Goal: Information Seeking & Learning: Learn about a topic

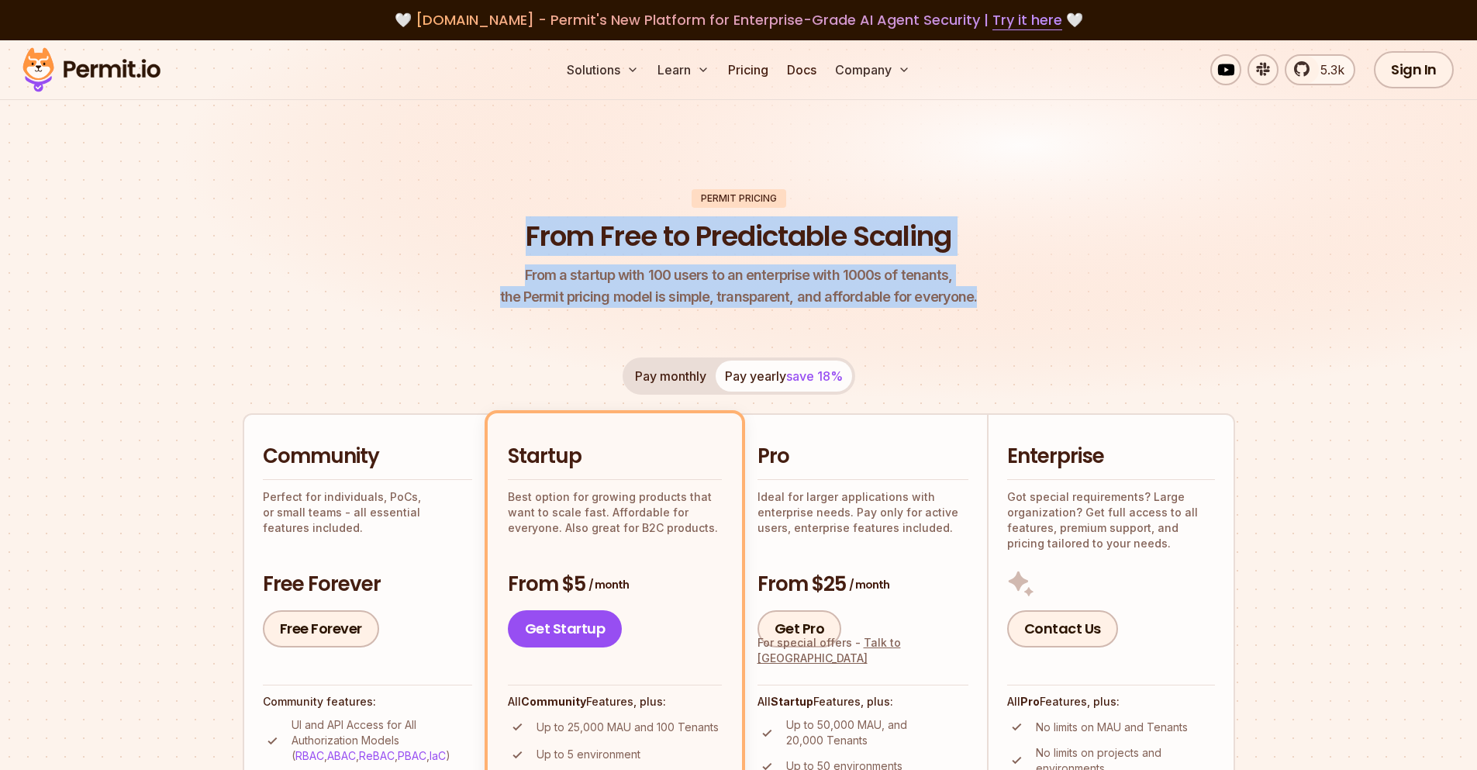
drag, startPoint x: 967, startPoint y: 295, endPoint x: 507, endPoint y: 227, distance: 464.6
click at [502, 229] on header "Permit Pricing From Free to Predictable Scaling From a startup with 100 users t…" at bounding box center [739, 248] width 992 height 119
click at [526, 223] on h1 "From Free to Predictable Scaling" at bounding box center [739, 236] width 426 height 39
drag, startPoint x: 514, startPoint y: 226, endPoint x: 1047, endPoint y: 316, distance: 540.8
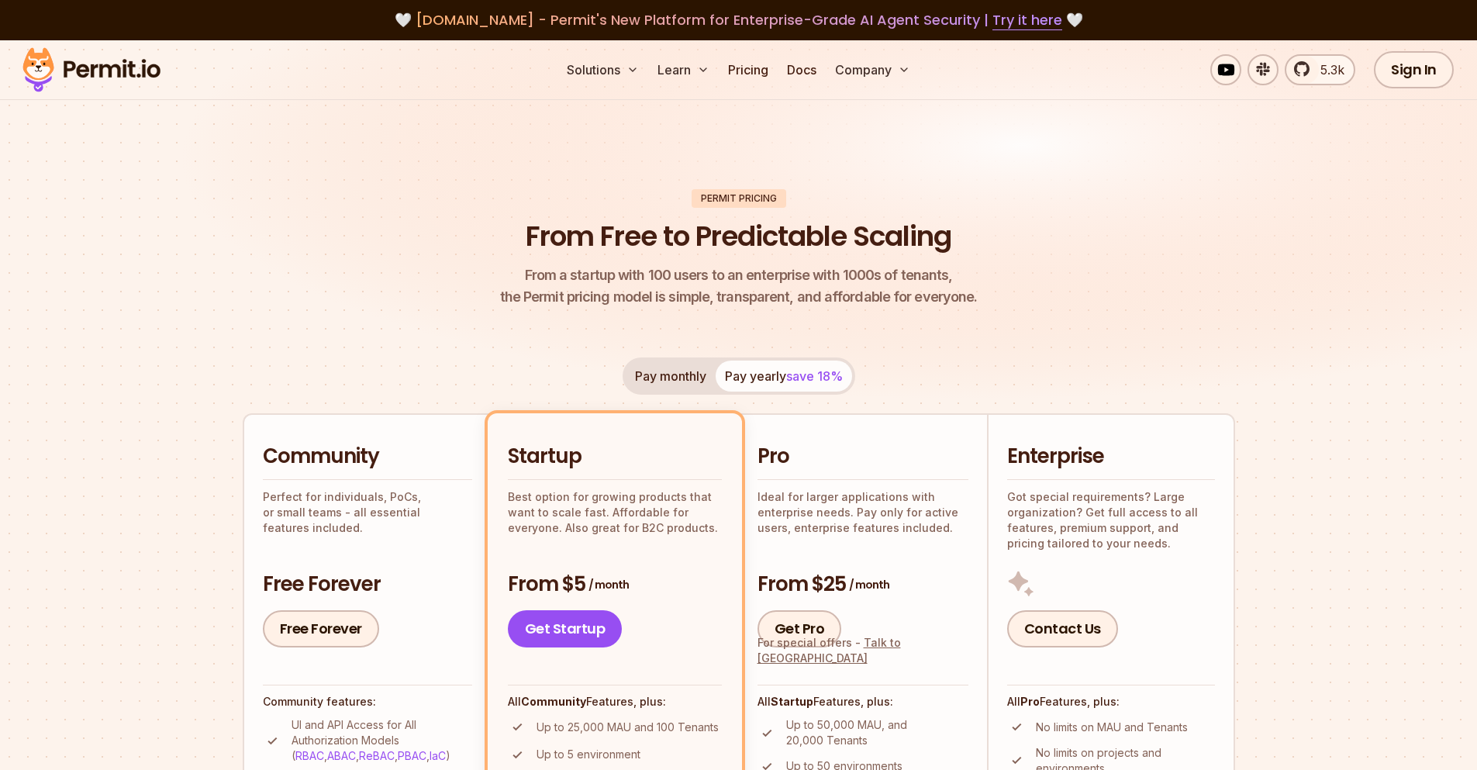
click at [988, 296] on header "Permit Pricing From Free to Predictable Scaling From a startup with 100 users t…" at bounding box center [739, 248] width 992 height 119
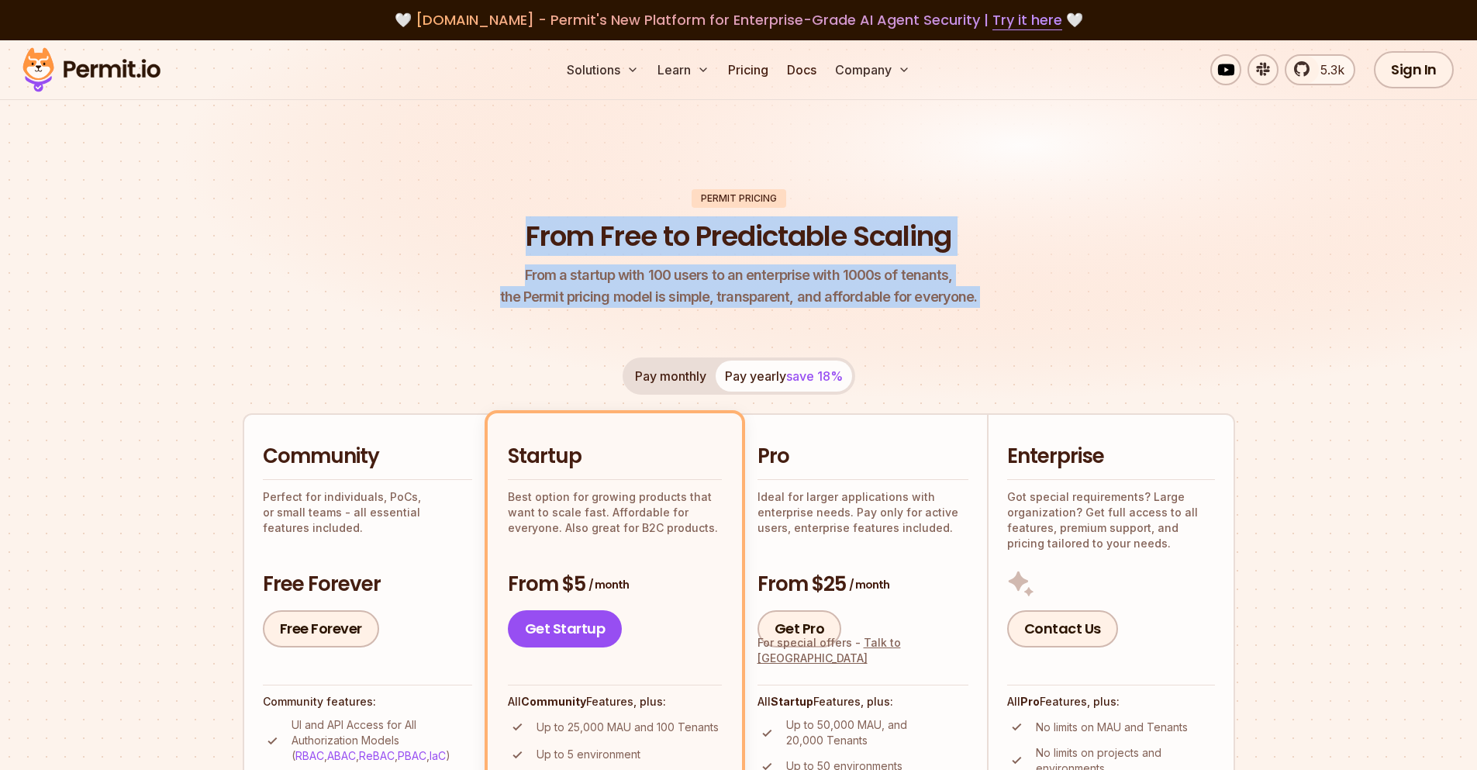
drag, startPoint x: 984, startPoint y: 298, endPoint x: 523, endPoint y: 224, distance: 466.5
click at [523, 224] on header "Permit Pricing From Free to Predictable Scaling From a startup with 100 users t…" at bounding box center [739, 248] width 992 height 119
click at [526, 224] on h1 "From Free to Predictable Scaling" at bounding box center [739, 236] width 426 height 39
drag, startPoint x: 512, startPoint y: 224, endPoint x: 1004, endPoint y: 318, distance: 501.1
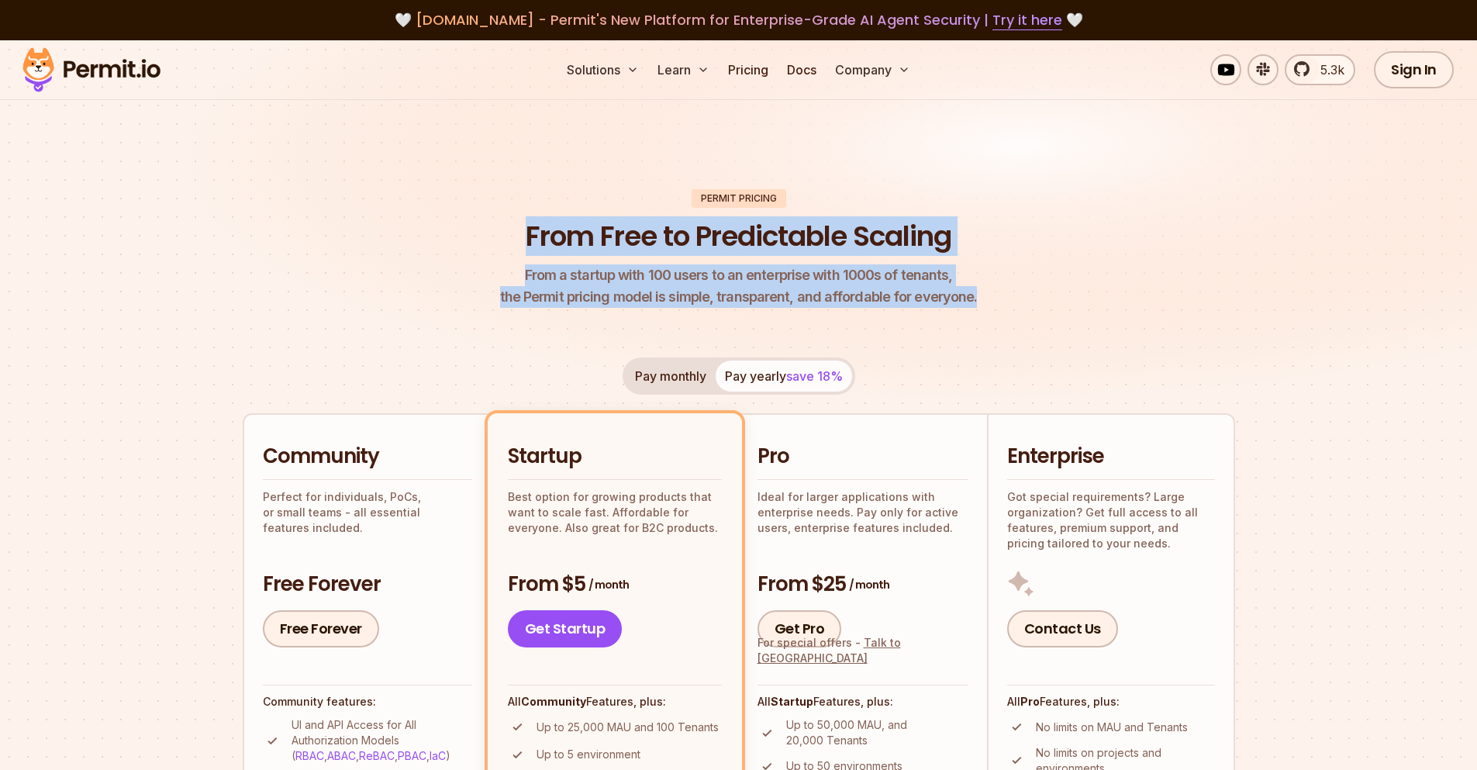
drag, startPoint x: 1003, startPoint y: 303, endPoint x: 450, endPoint y: 192, distance: 564.5
click at [449, 195] on header "Permit Pricing From Free to Predictable Scaling From a startup with 100 users t…" at bounding box center [739, 248] width 992 height 119
click at [572, 187] on img at bounding box center [738, 237] width 1477 height 394
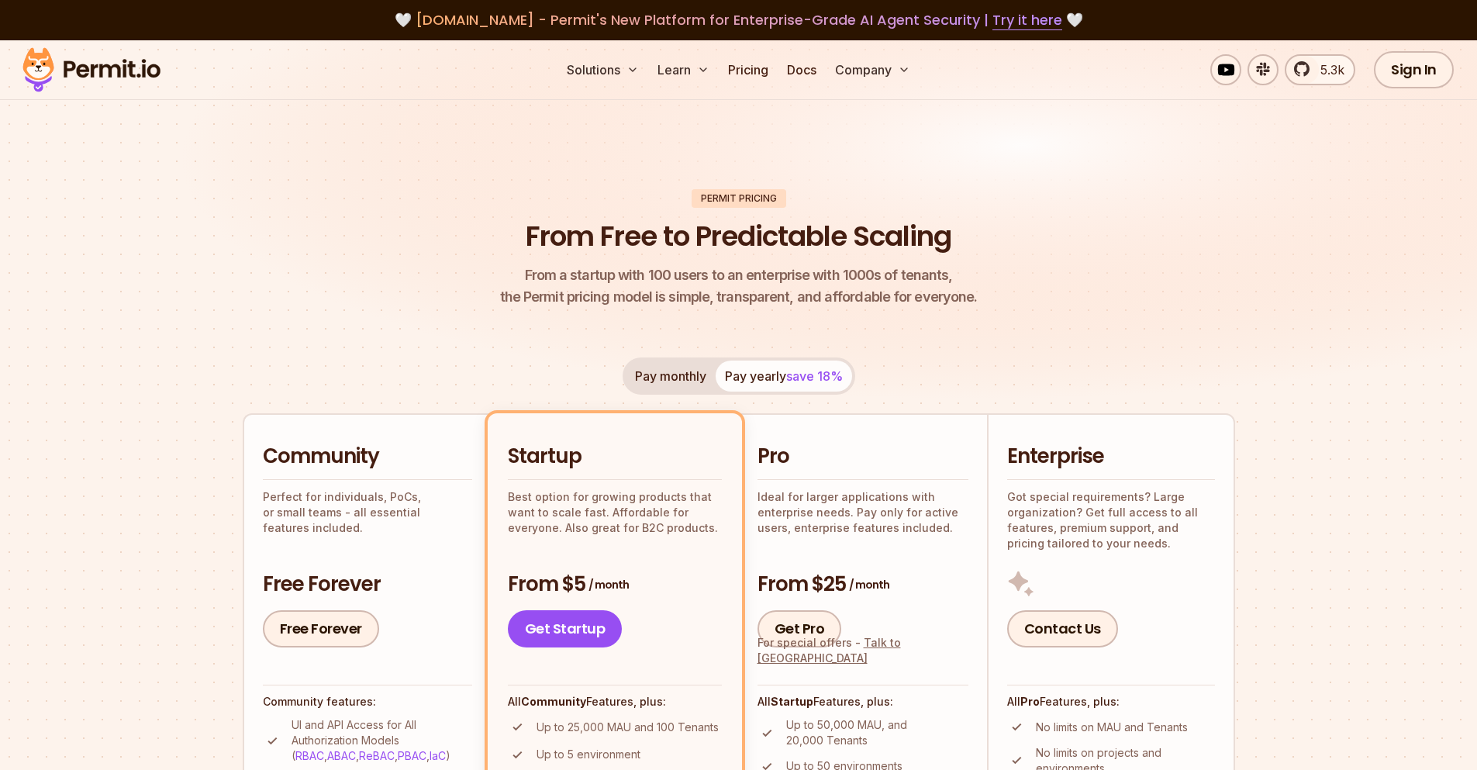
click at [703, 207] on div "Permit Pricing" at bounding box center [739, 198] width 95 height 19
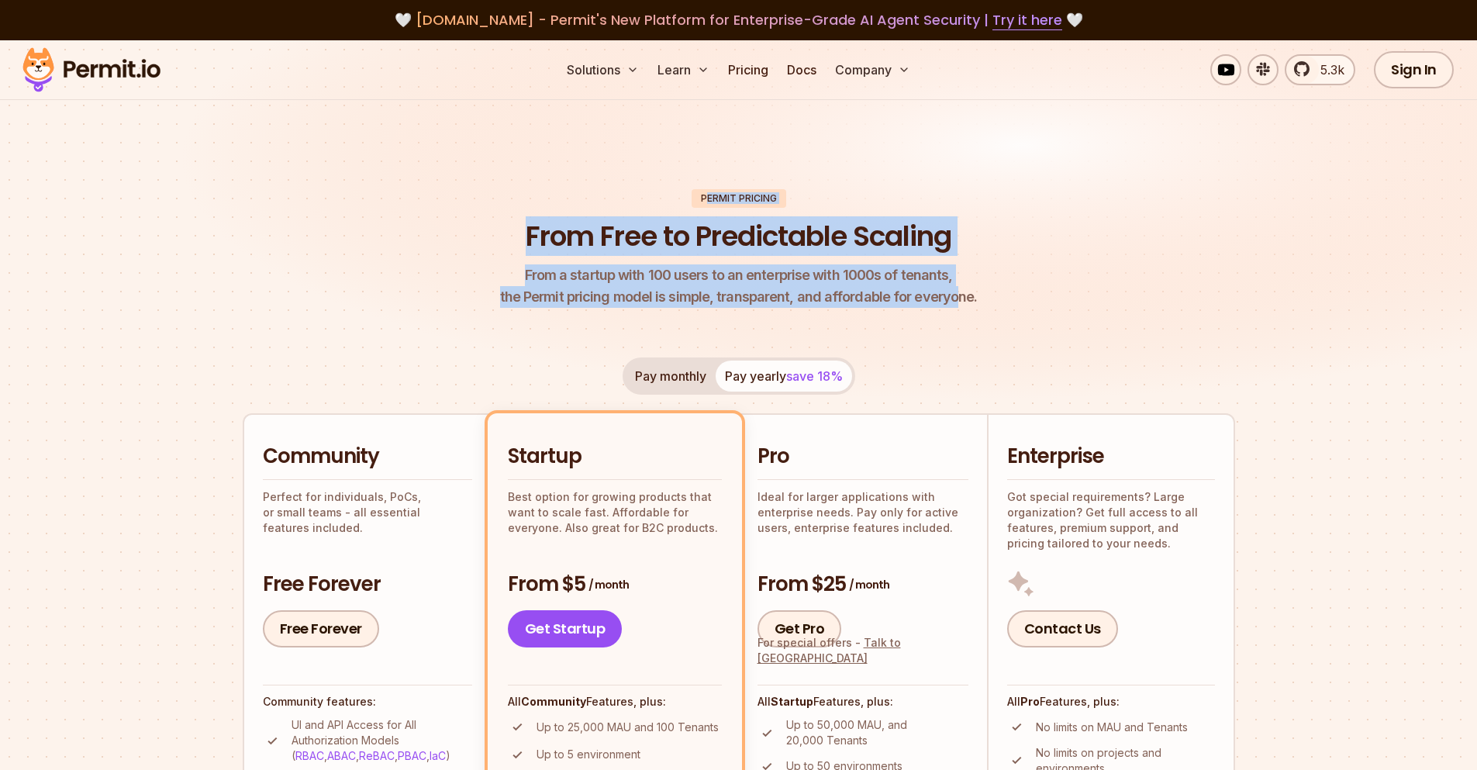
drag, startPoint x: 705, startPoint y: 199, endPoint x: 957, endPoint y: 309, distance: 274.2
click at [964, 307] on p "From a startup with 100 users to an enterprise with 1000s of tenants, the Permi…" at bounding box center [739, 285] width 478 height 43
drag, startPoint x: 974, startPoint y: 298, endPoint x: 698, endPoint y: 202, distance: 292.3
click at [698, 202] on header "Permit Pricing From Free to Predictable Scaling From a startup with 100 users t…" at bounding box center [739, 248] width 992 height 119
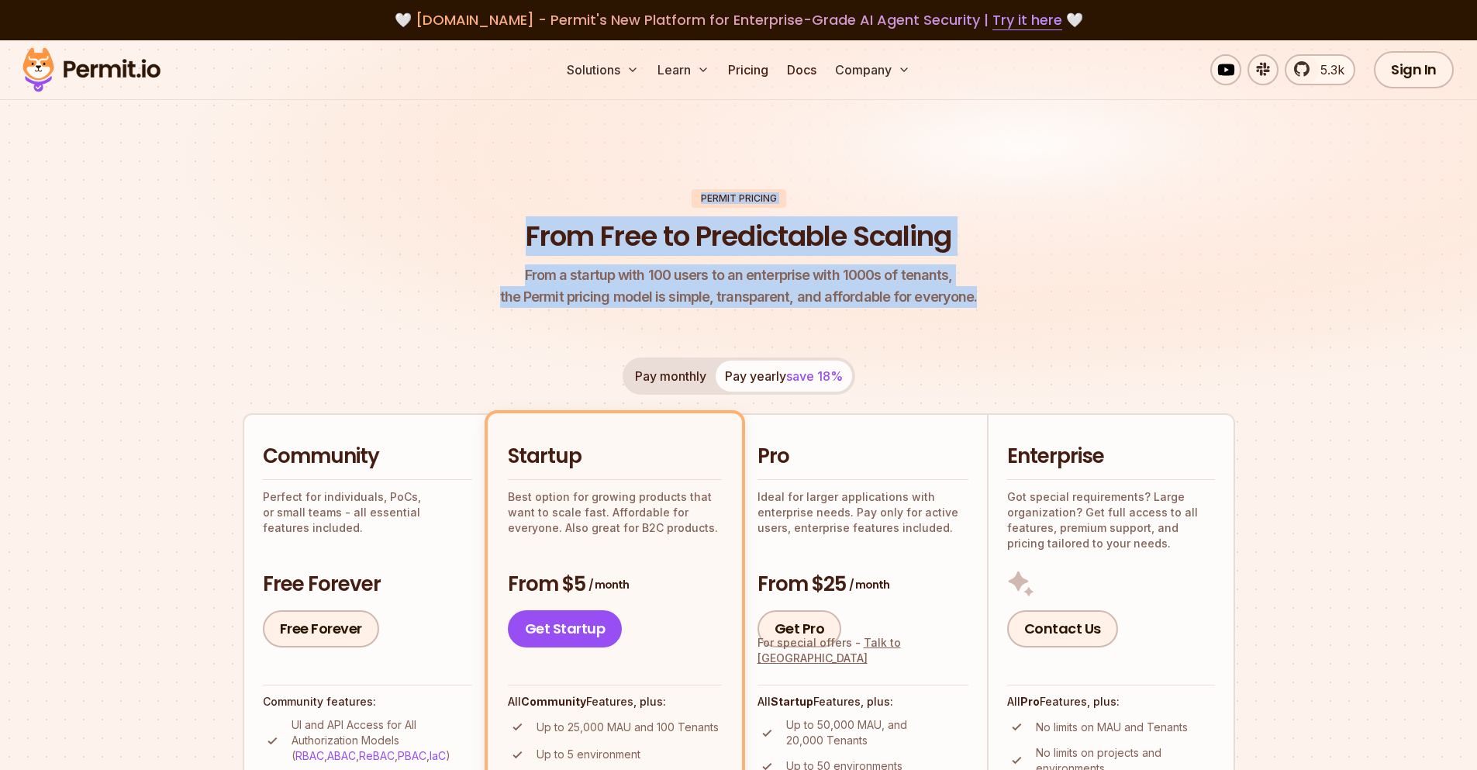
click at [700, 199] on div "Permit Pricing" at bounding box center [739, 198] width 95 height 19
drag, startPoint x: 700, startPoint y: 198, endPoint x: 978, endPoint y: 311, distance: 299.7
